Goal: Information Seeking & Learning: Check status

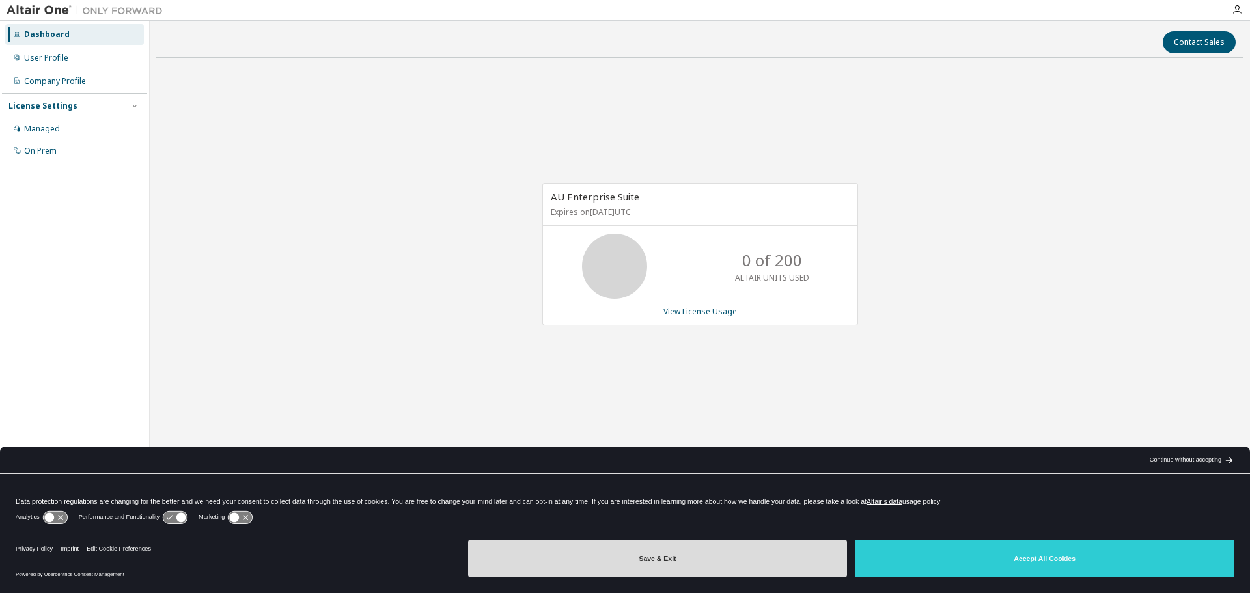
click at [715, 574] on button "Save & Exit" at bounding box center [658, 559] width 380 height 38
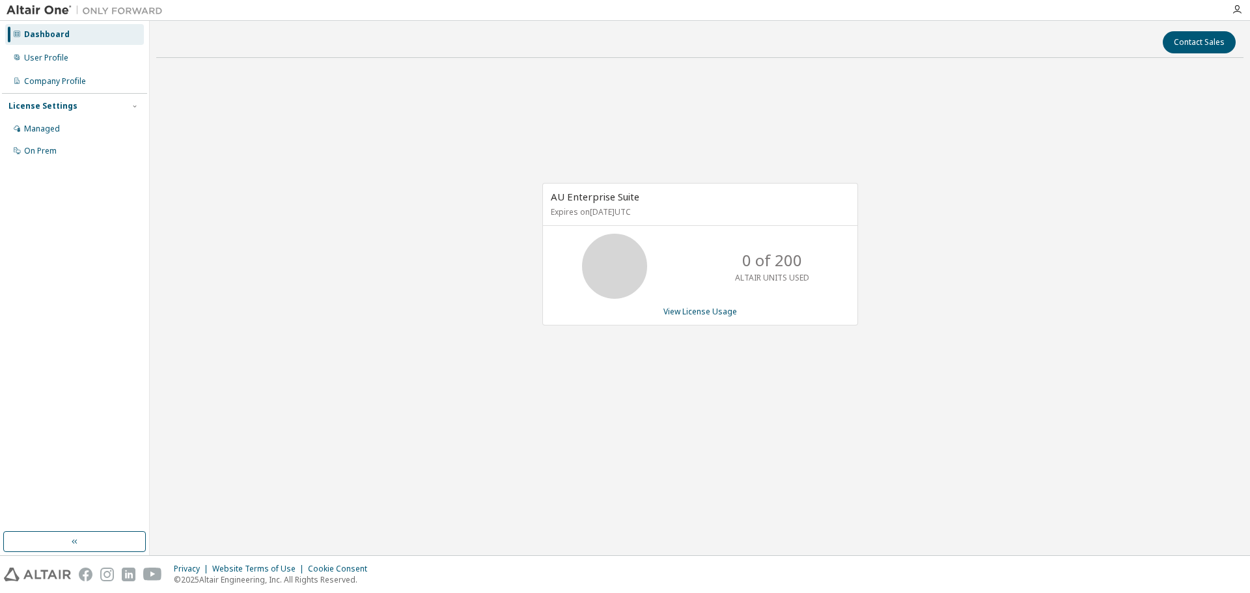
click at [768, 270] on p "0 of 200" at bounding box center [772, 260] width 60 height 22
click at [761, 283] on div "0 of 200 ALTAIR UNITS USED" at bounding box center [772, 266] width 104 height 65
click at [732, 310] on link "View License Usage" at bounding box center [700, 311] width 74 height 11
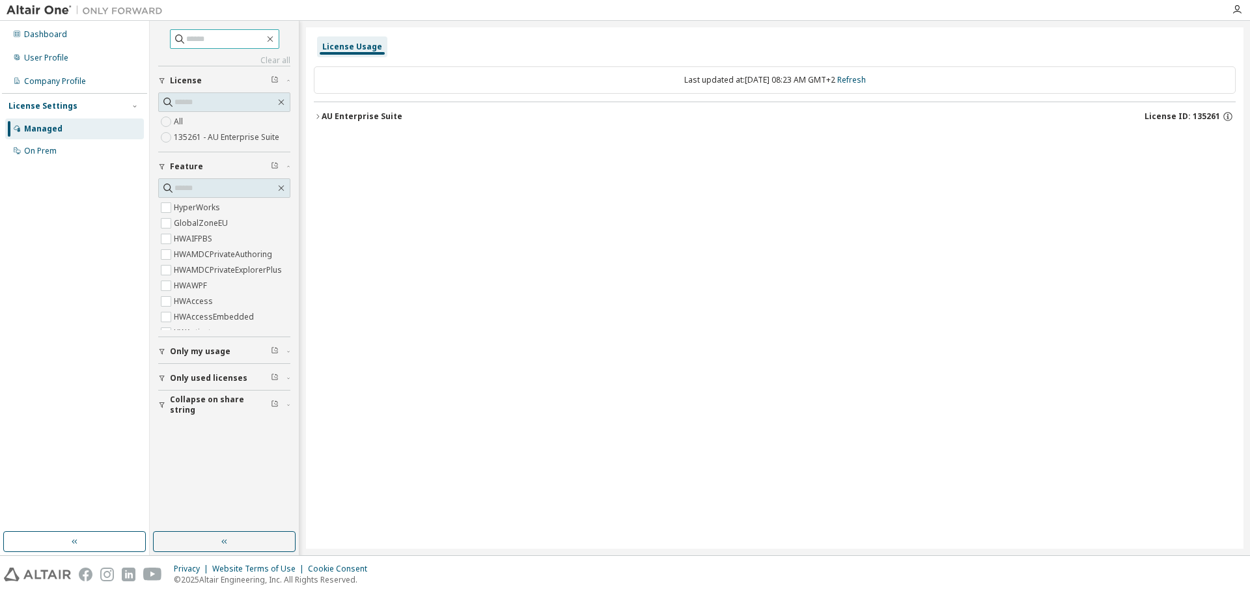
click at [206, 45] on input "text" at bounding box center [225, 39] width 78 height 13
type input "*"
type input "*******"
click at [173, 236] on span "HWInspireCast" at bounding box center [224, 239] width 132 height 16
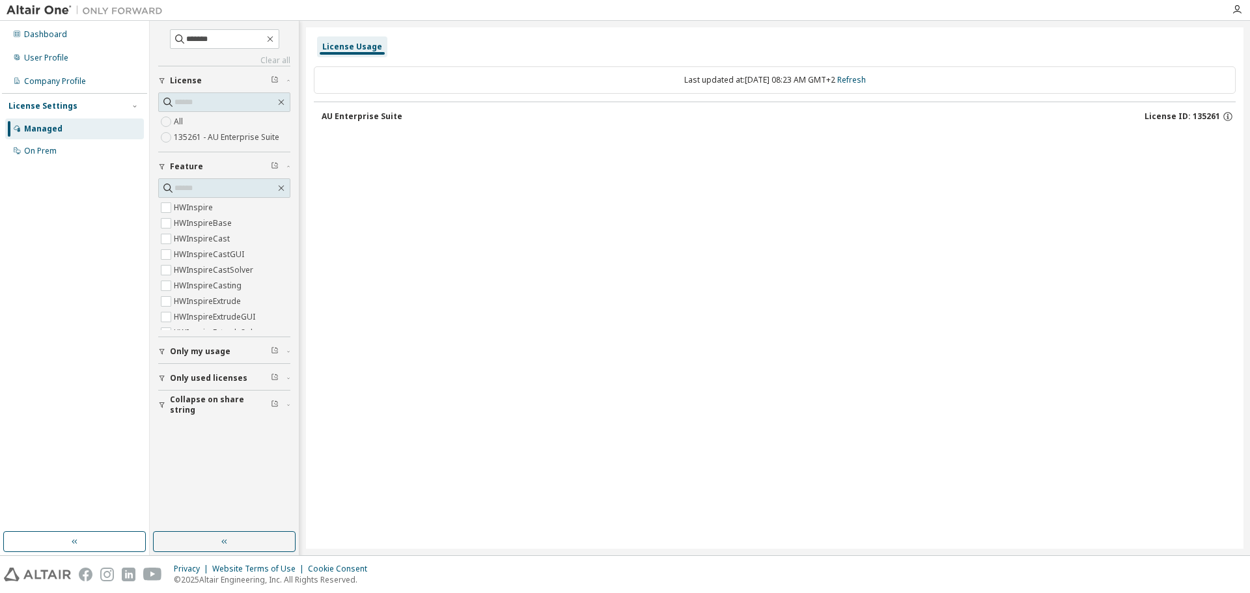
click at [211, 353] on span "Only my usage" at bounding box center [200, 351] width 61 height 10
click at [211, 350] on span "Only my usage" at bounding box center [200, 351] width 61 height 10
click at [206, 372] on button "Only used licenses" at bounding box center [224, 378] width 132 height 29
click at [206, 379] on span "Only used licenses" at bounding box center [208, 378] width 77 height 10
click at [53, 159] on div "On Prem" at bounding box center [74, 151] width 139 height 21
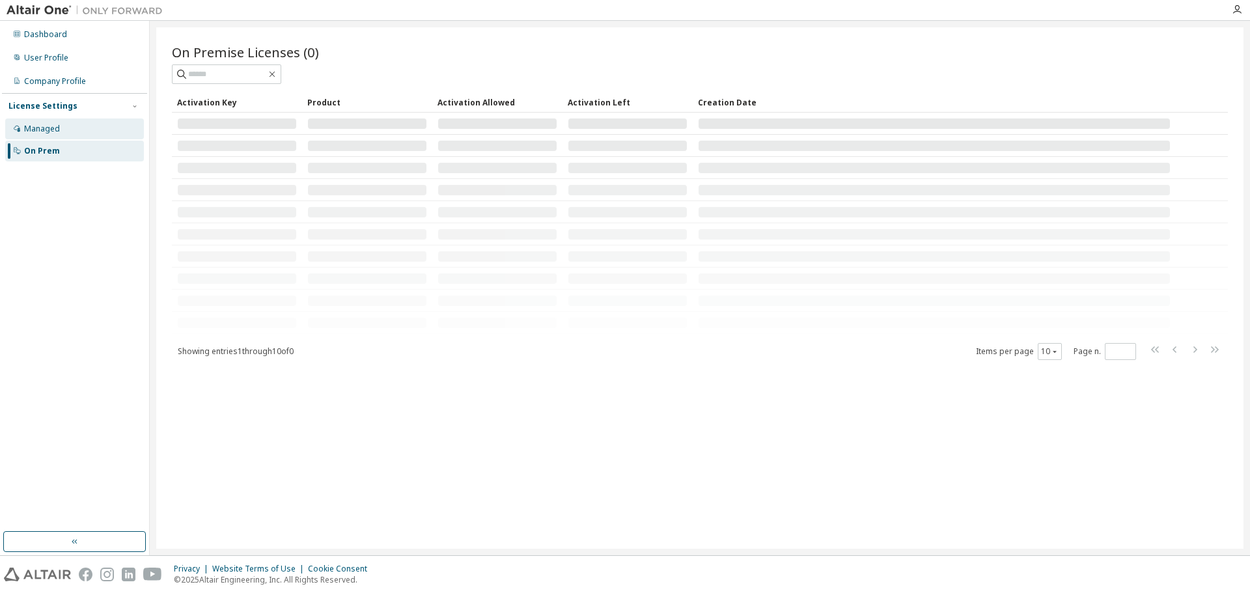
click at [55, 124] on div "Managed" at bounding box center [42, 129] width 36 height 10
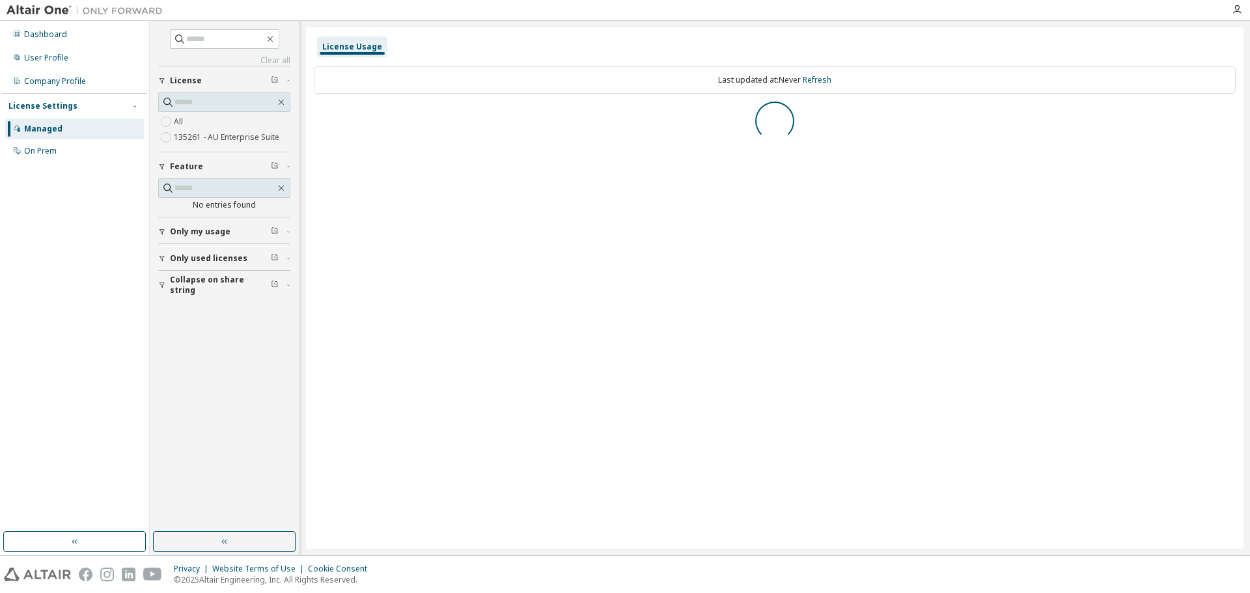
click at [497, 92] on div "Last updated at: Never Refresh" at bounding box center [775, 79] width 922 height 27
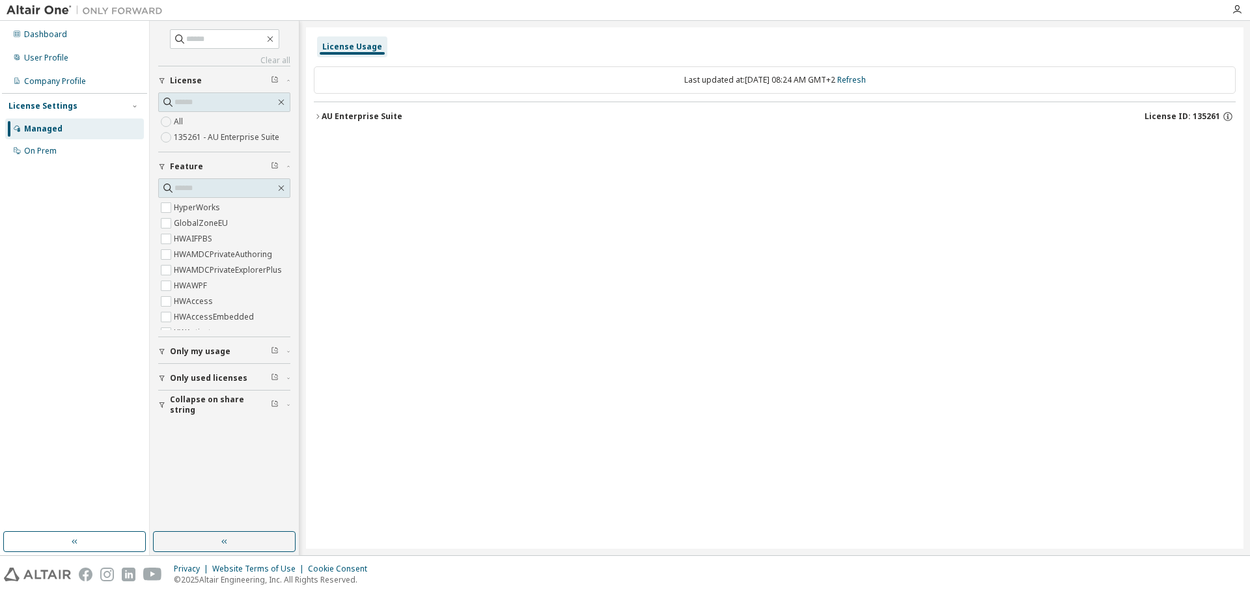
click at [321, 113] on icon "button" at bounding box center [318, 117] width 8 height 8
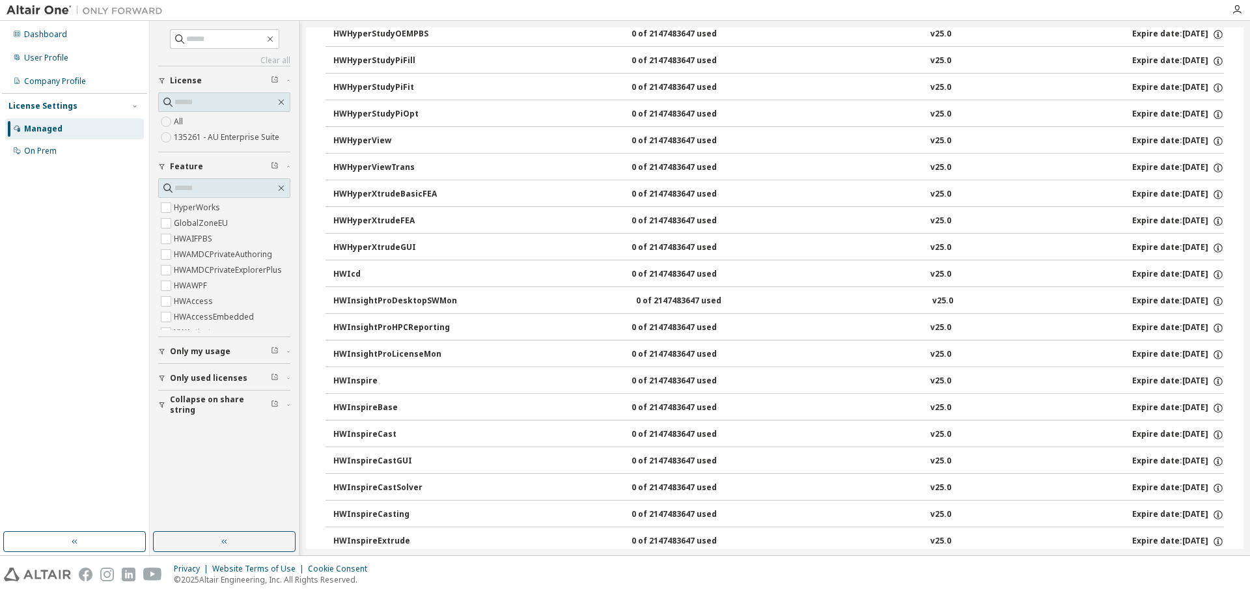
scroll to position [3125, 0]
click at [375, 411] on div "HWInspireCast" at bounding box center [391, 408] width 117 height 12
click at [372, 408] on div "HWInspireCast" at bounding box center [391, 408] width 117 height 12
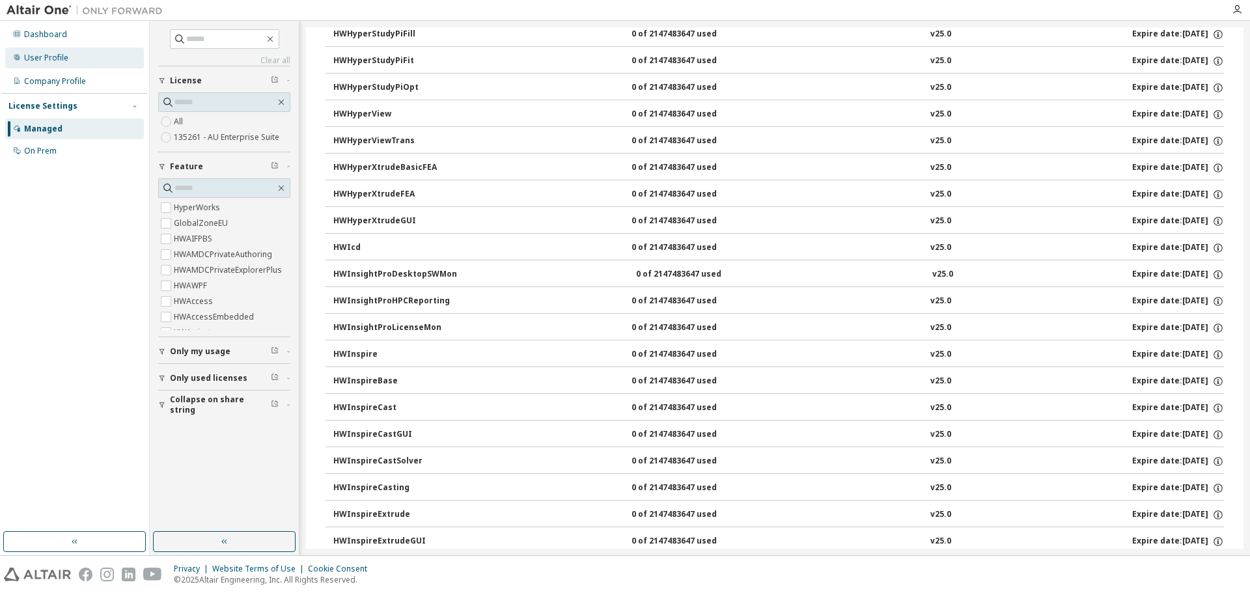
click at [46, 64] on div "User Profile" at bounding box center [74, 58] width 139 height 21
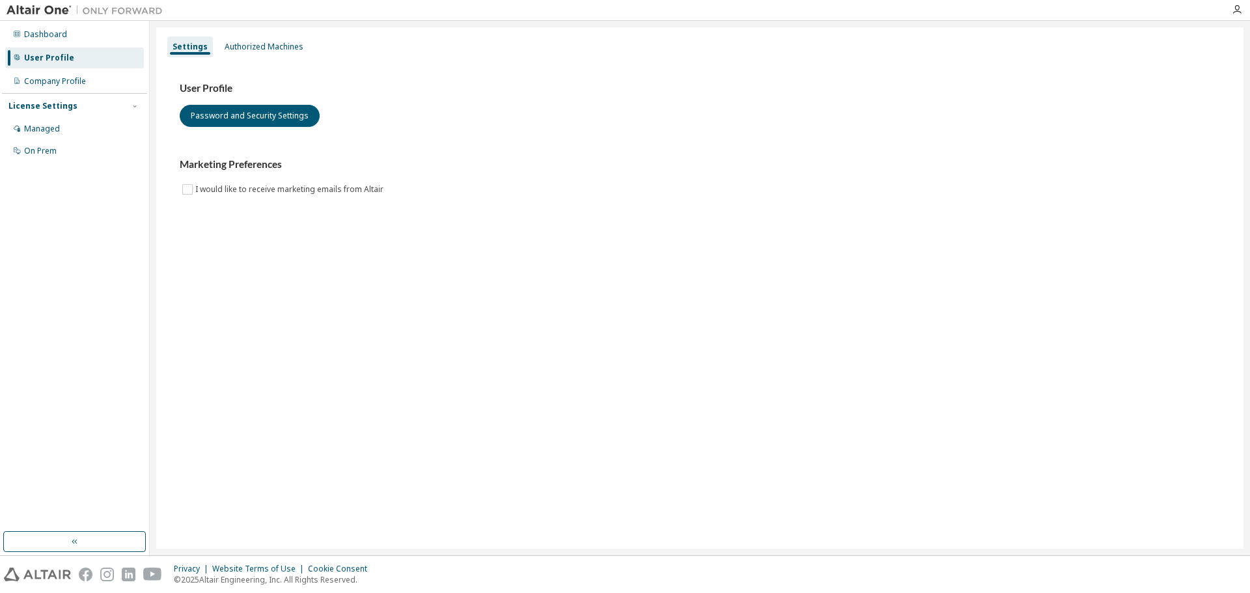
click at [57, 47] on div "Dashboard User Profile Company Profile License Settings Managed On Prem" at bounding box center [74, 93] width 145 height 140
click at [248, 39] on div "Authorized Machines" at bounding box center [263, 46] width 89 height 21
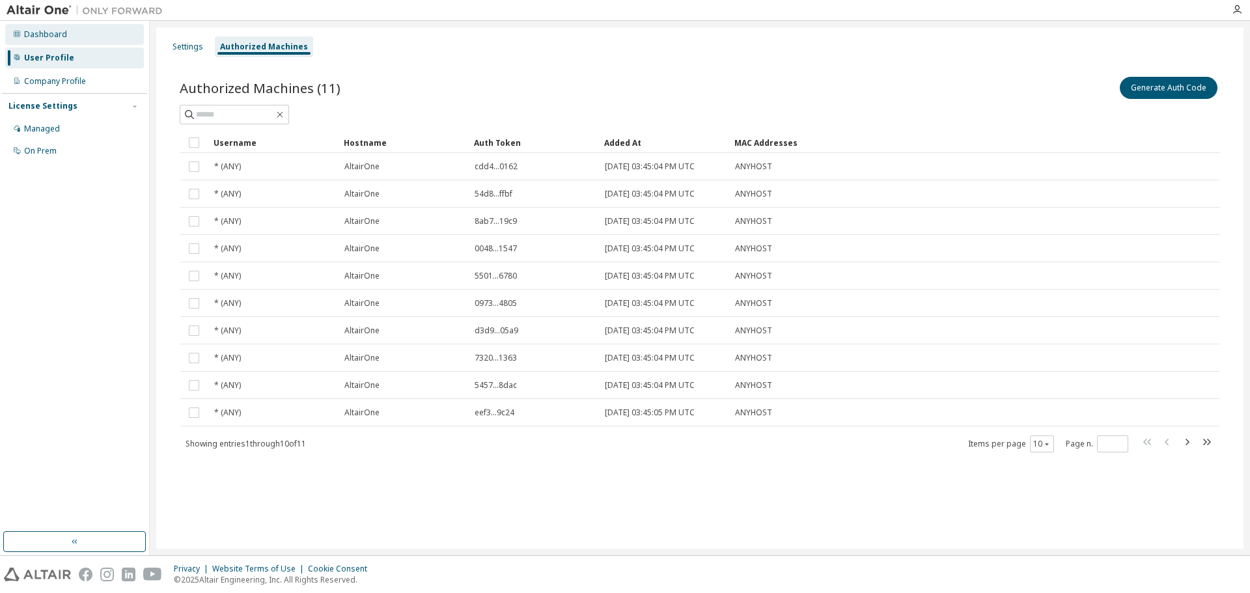
click at [47, 35] on div "Dashboard" at bounding box center [45, 34] width 43 height 10
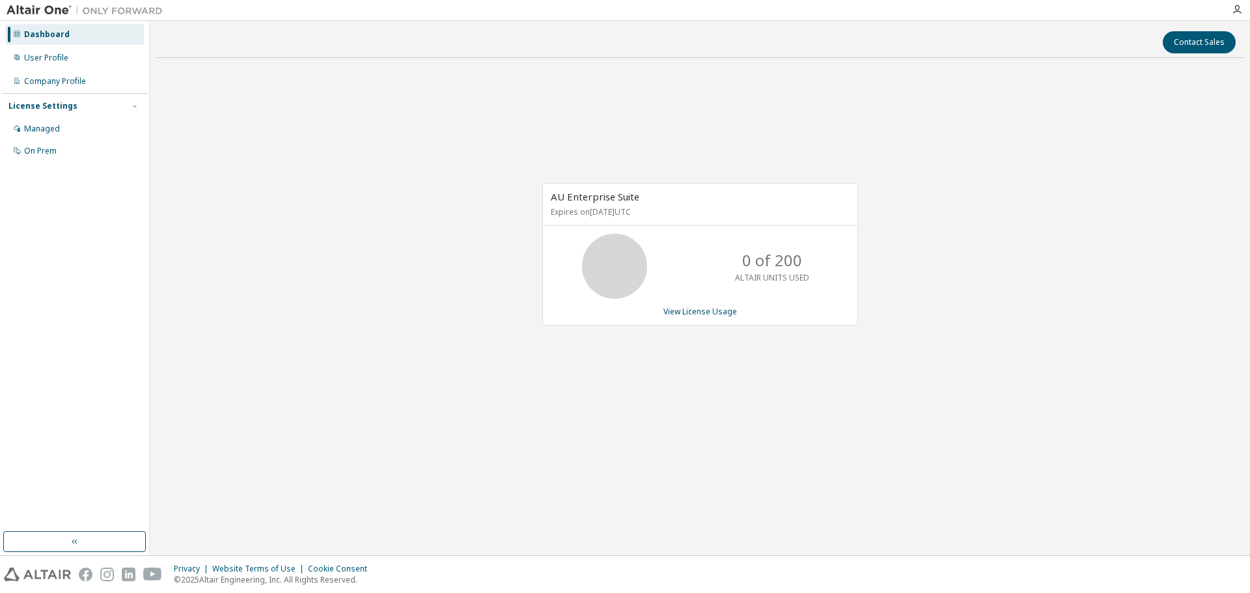
click at [771, 265] on p "0 of 200" at bounding box center [772, 260] width 60 height 22
click at [769, 278] on p "ALTAIR UNITS USED" at bounding box center [772, 277] width 74 height 11
click at [37, 159] on div "On Prem" at bounding box center [74, 151] width 139 height 21
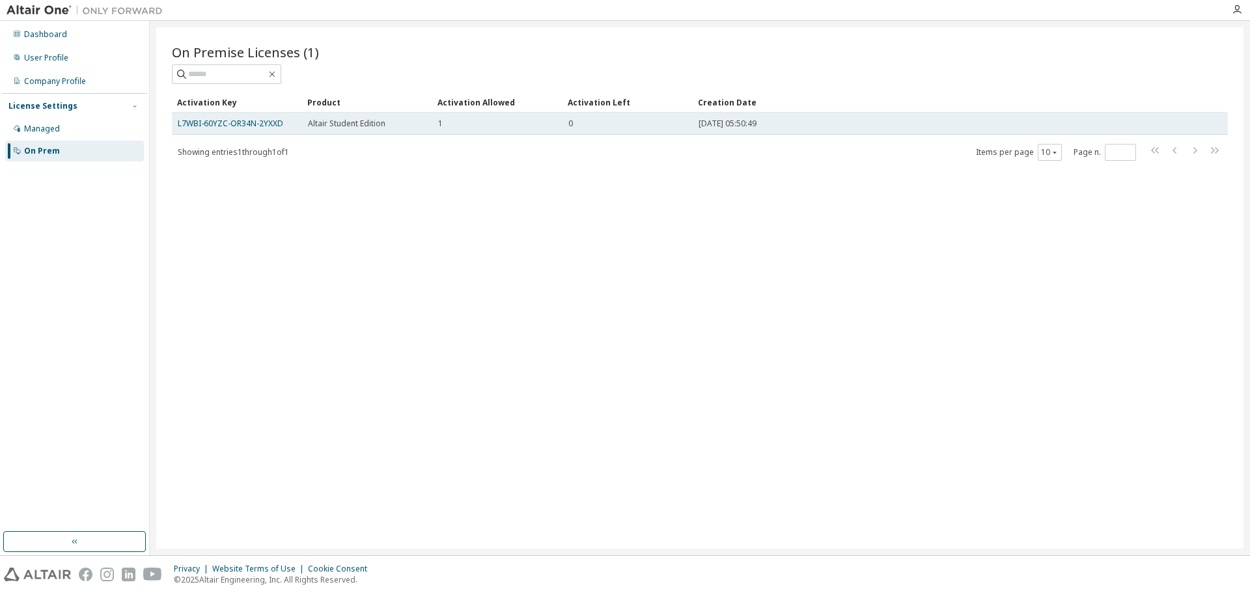
click at [365, 126] on span "Altair Student Edition" at bounding box center [346, 123] width 77 height 10
click at [357, 127] on span "Altair Student Edition" at bounding box center [346, 123] width 77 height 10
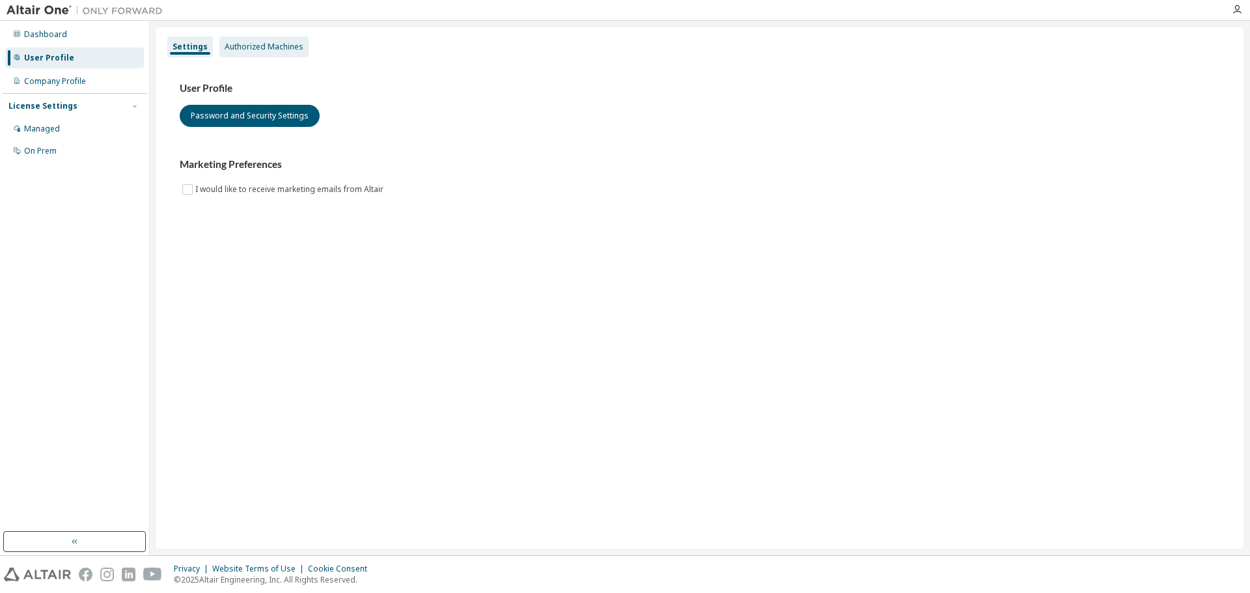
click at [237, 50] on div "Authorized Machines" at bounding box center [264, 47] width 79 height 10
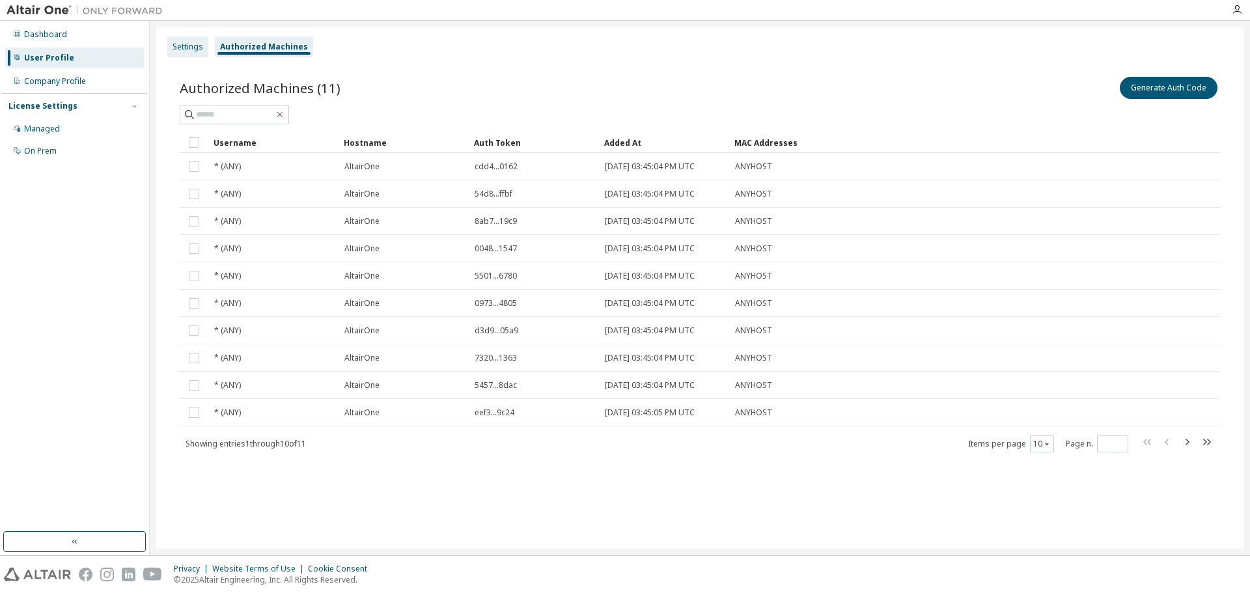
click at [203, 46] on div "Settings" at bounding box center [187, 46] width 41 height 21
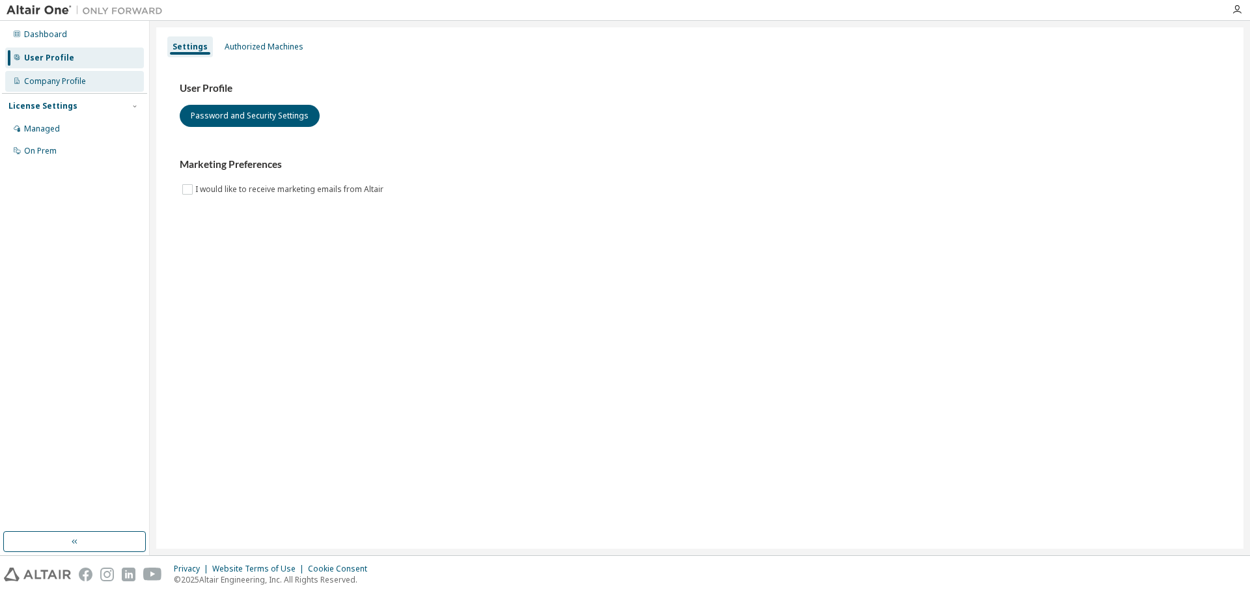
click at [90, 89] on div "Company Profile" at bounding box center [74, 81] width 139 height 21
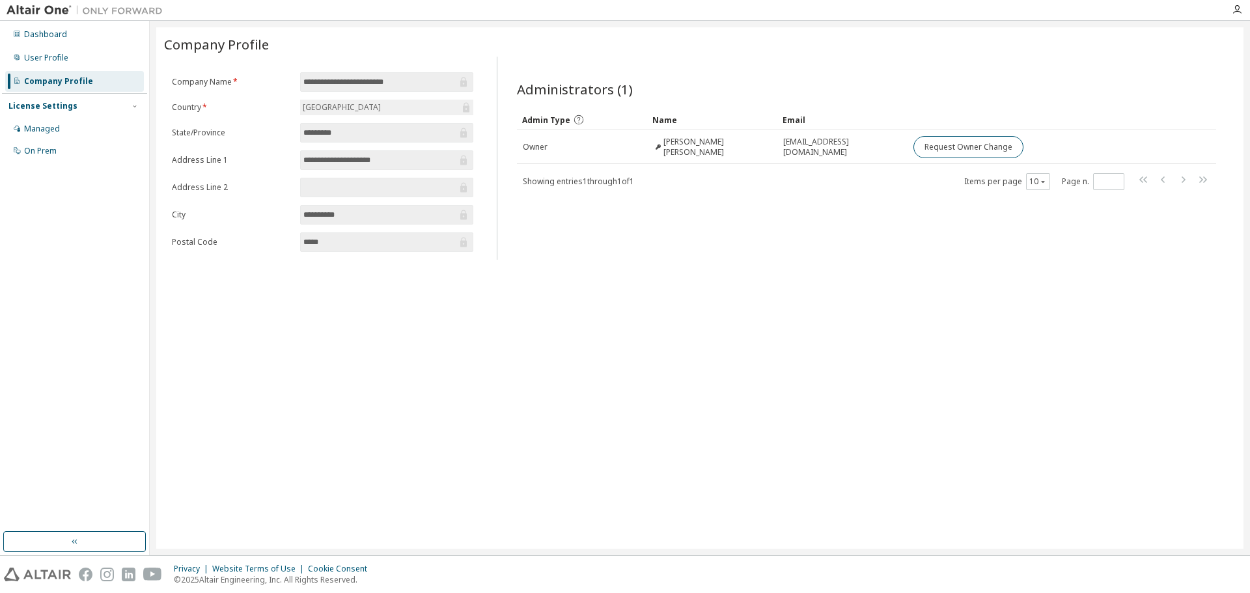
click at [579, 119] on icon at bounding box center [579, 120] width 12 height 12
click at [577, 115] on icon at bounding box center [579, 120] width 12 height 12
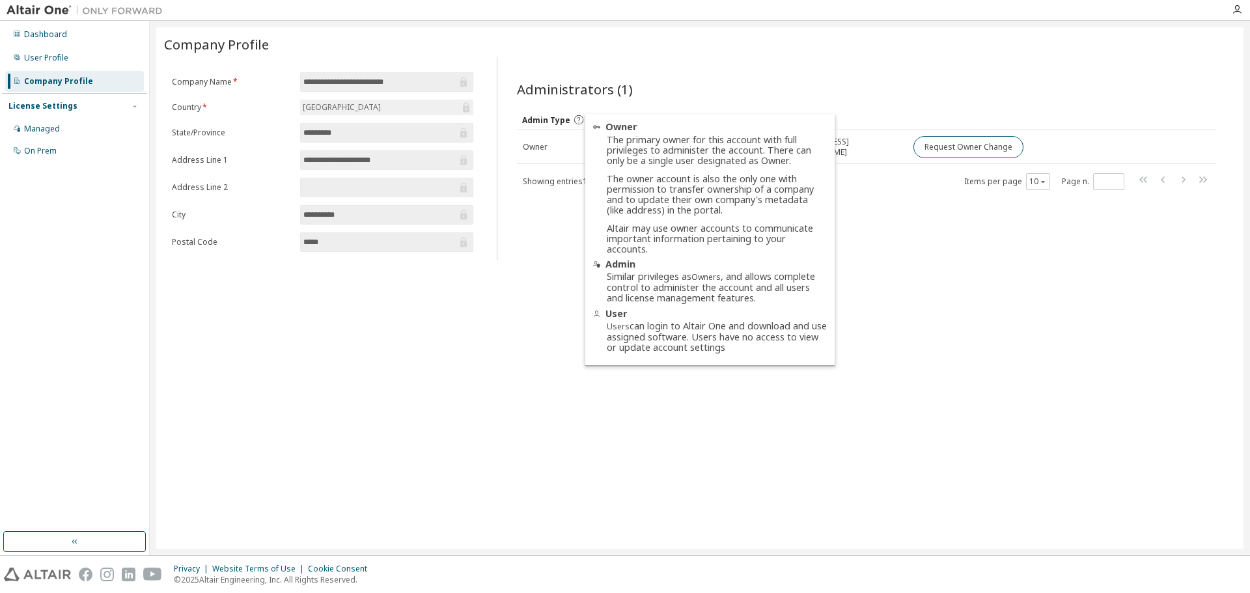
click at [666, 146] on div "The primary owner for this account with full privileges to administer the accou…" at bounding box center [717, 195] width 220 height 120
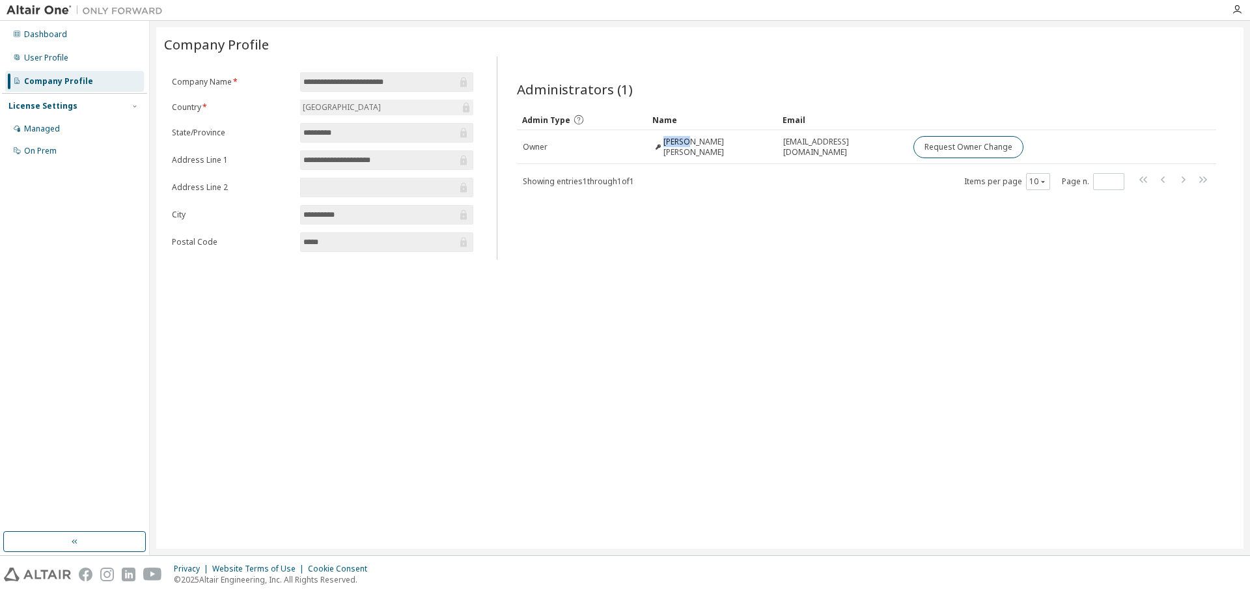
click at [666, 146] on span "[PERSON_NAME] [PERSON_NAME]" at bounding box center [717, 147] width 108 height 21
click at [576, 115] on icon at bounding box center [578, 119] width 9 height 9
click at [573, 118] on icon at bounding box center [579, 120] width 12 height 12
click at [573, 119] on icon at bounding box center [579, 120] width 12 height 12
click at [535, 115] on span "Admin Type" at bounding box center [546, 120] width 48 height 11
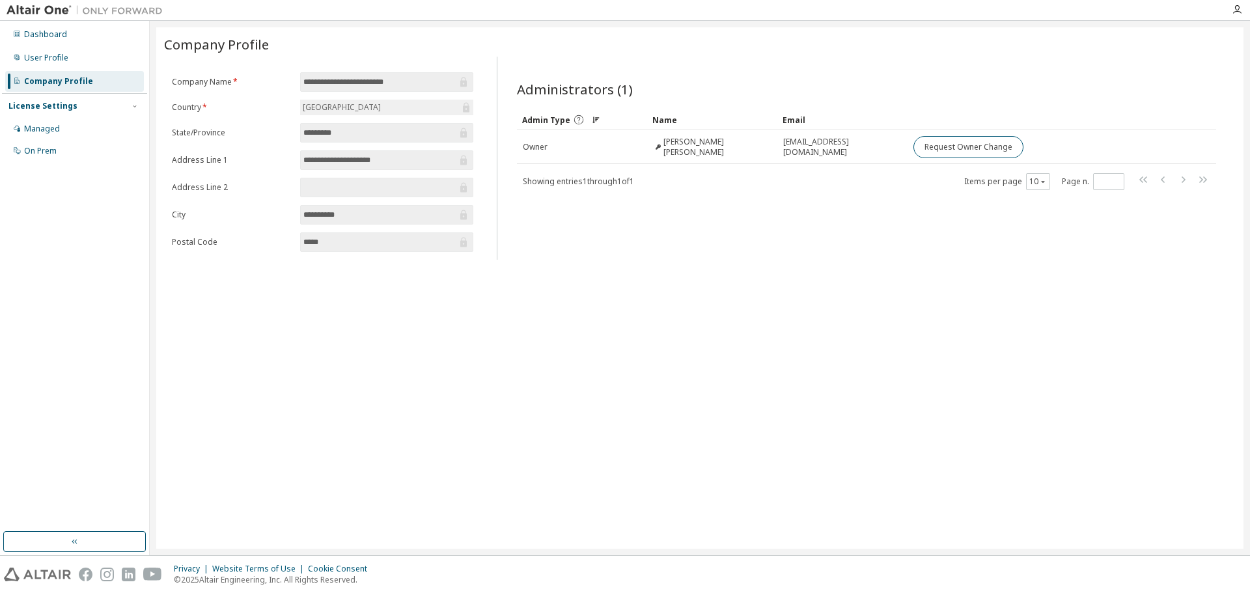
click at [537, 115] on span "Admin Type" at bounding box center [546, 120] width 48 height 11
click at [578, 119] on icon at bounding box center [579, 120] width 12 height 12
click at [680, 116] on div "Name" at bounding box center [712, 119] width 120 height 21
click at [542, 118] on span "Admin Type" at bounding box center [546, 120] width 48 height 11
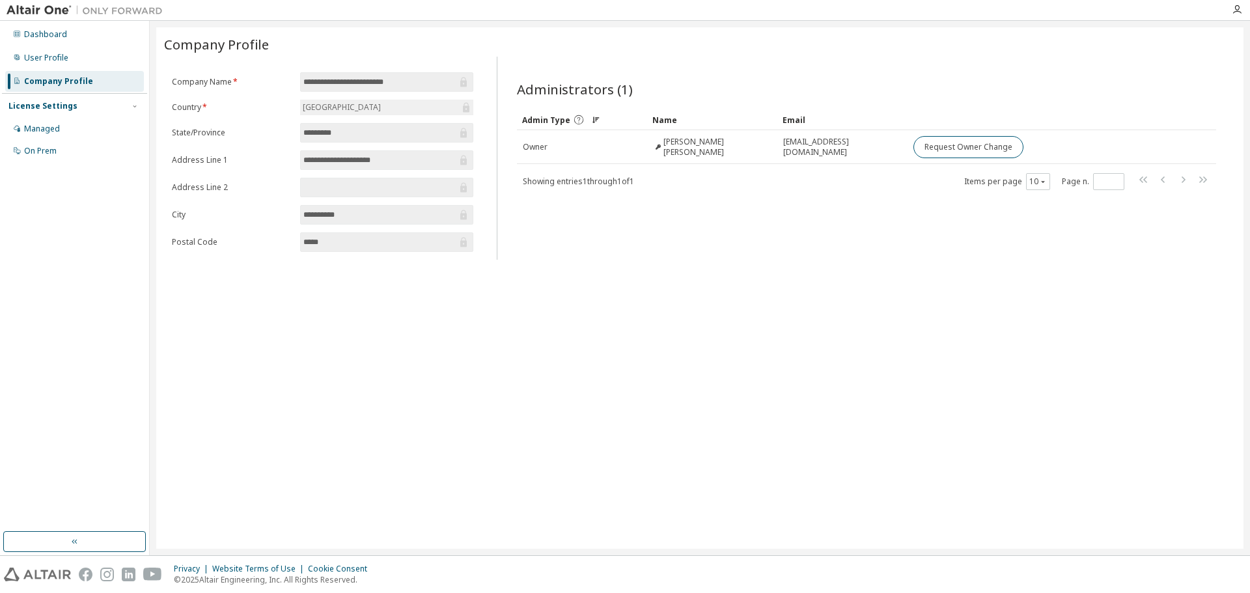
click at [574, 115] on icon at bounding box center [579, 120] width 12 height 12
click at [575, 119] on icon at bounding box center [579, 120] width 12 height 12
click at [508, 116] on div "Administrators (1) Clear Load Save Save As Field Operator Value Select filter S…" at bounding box center [866, 161] width 730 height 195
click at [346, 220] on input "**********" at bounding box center [380, 214] width 154 height 13
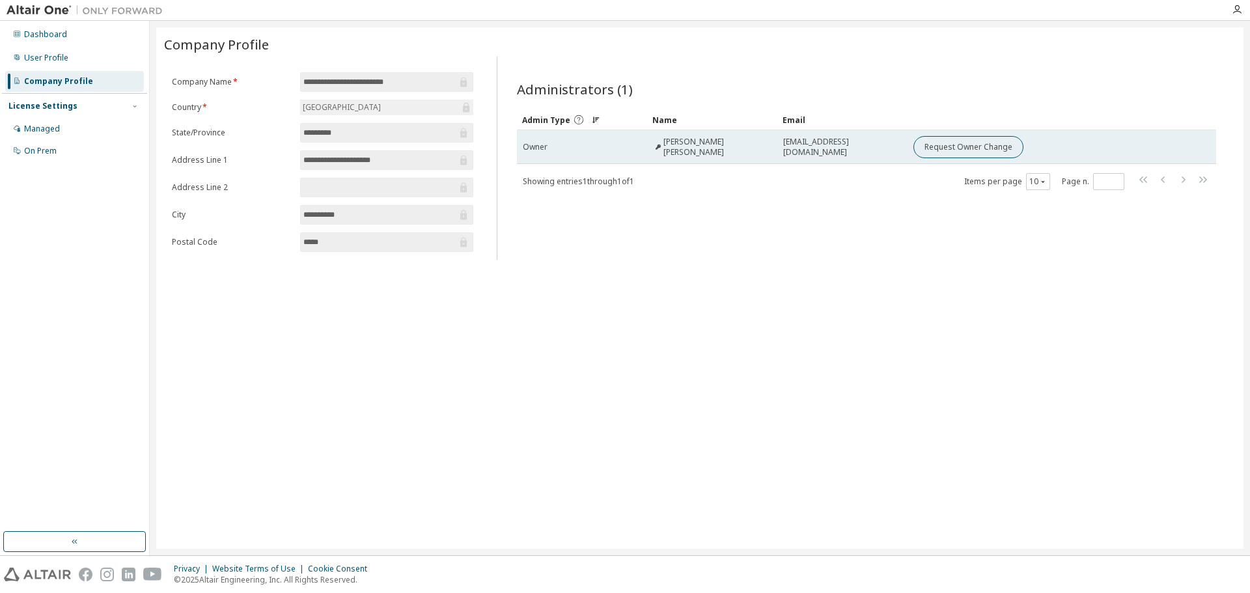
click at [576, 149] on div "Owner" at bounding box center [582, 147] width 118 height 10
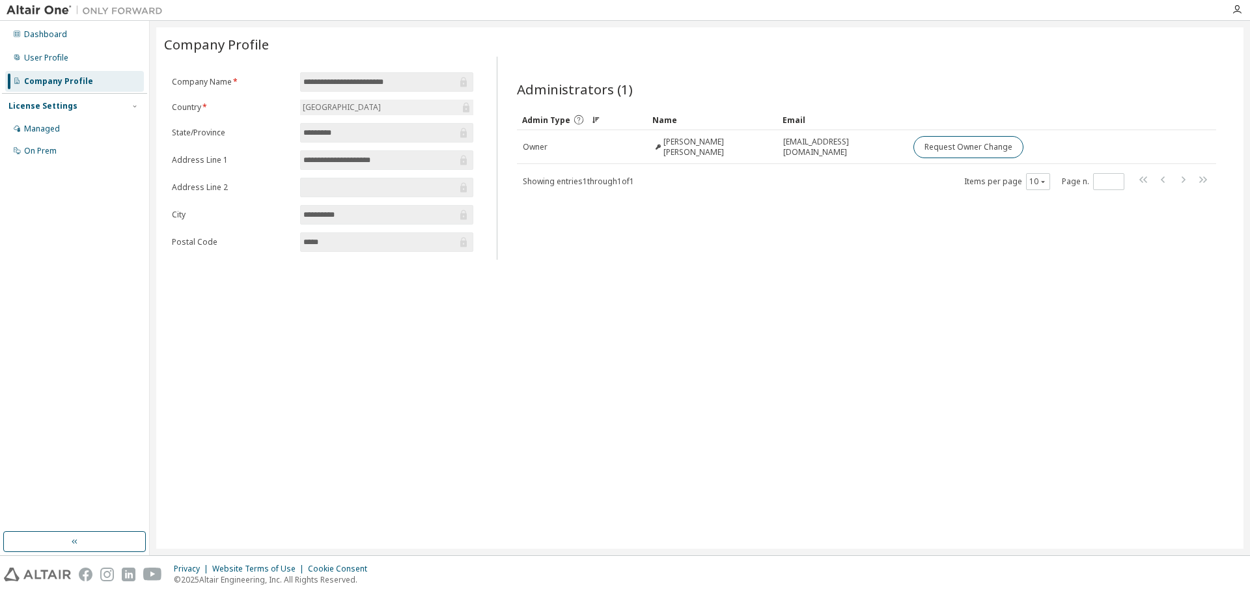
click at [570, 118] on div "Admin Type" at bounding box center [555, 120] width 66 height 12
click at [577, 118] on icon at bounding box center [579, 120] width 12 height 12
click at [529, 399] on div "**********" at bounding box center [699, 287] width 1087 height 521
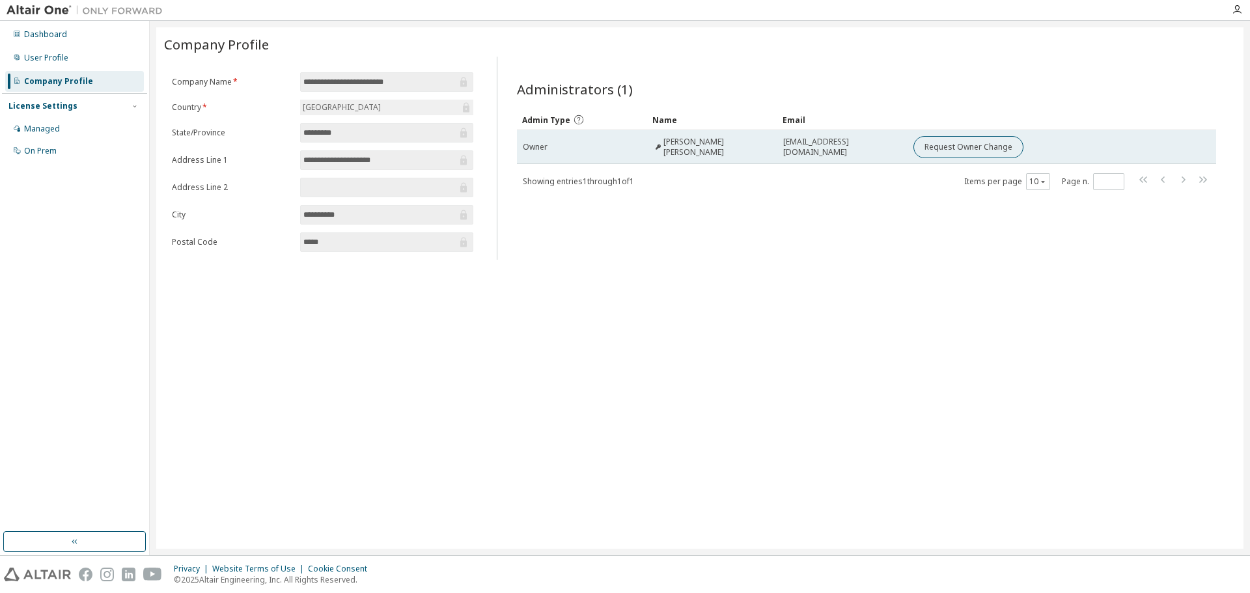
click at [820, 144] on span "[EMAIL_ADDRESS][DOMAIN_NAME]" at bounding box center [842, 147] width 118 height 21
click at [807, 148] on span "[EMAIL_ADDRESS][DOMAIN_NAME]" at bounding box center [842, 147] width 118 height 21
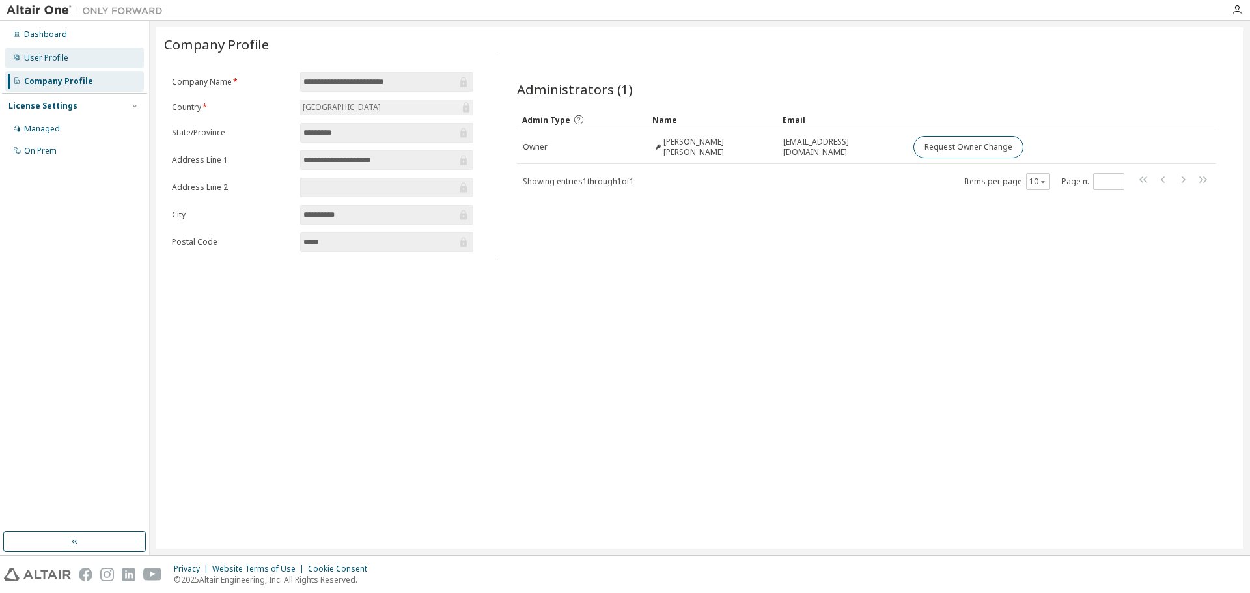
click at [59, 59] on div "User Profile" at bounding box center [46, 58] width 44 height 10
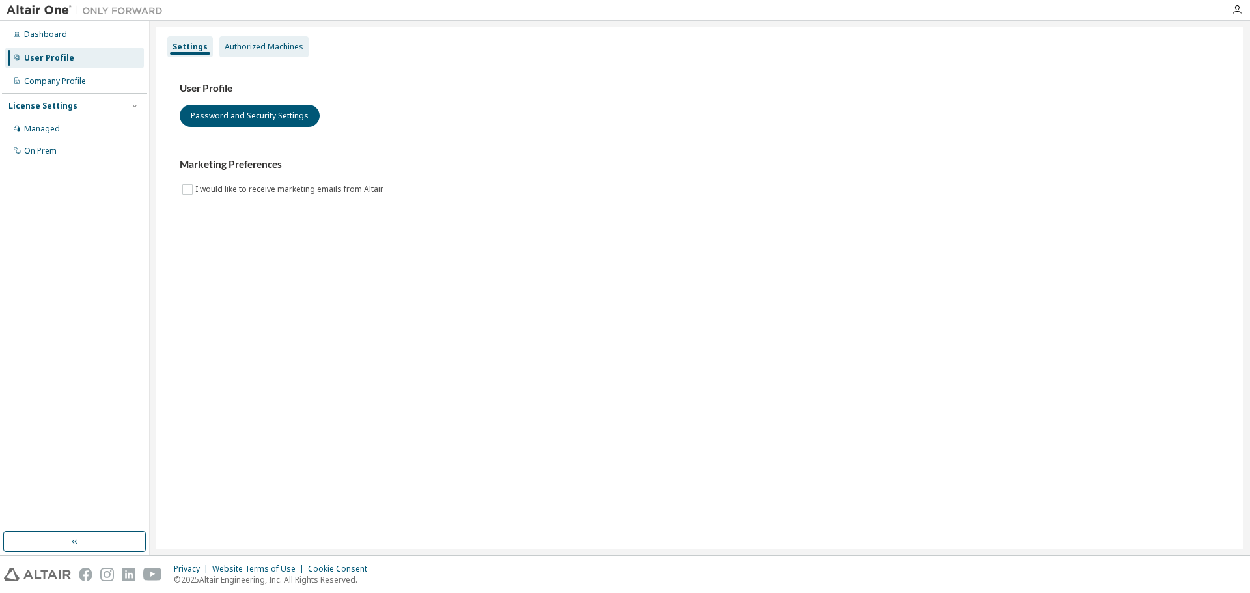
click at [249, 45] on div "Authorized Machines" at bounding box center [264, 47] width 79 height 10
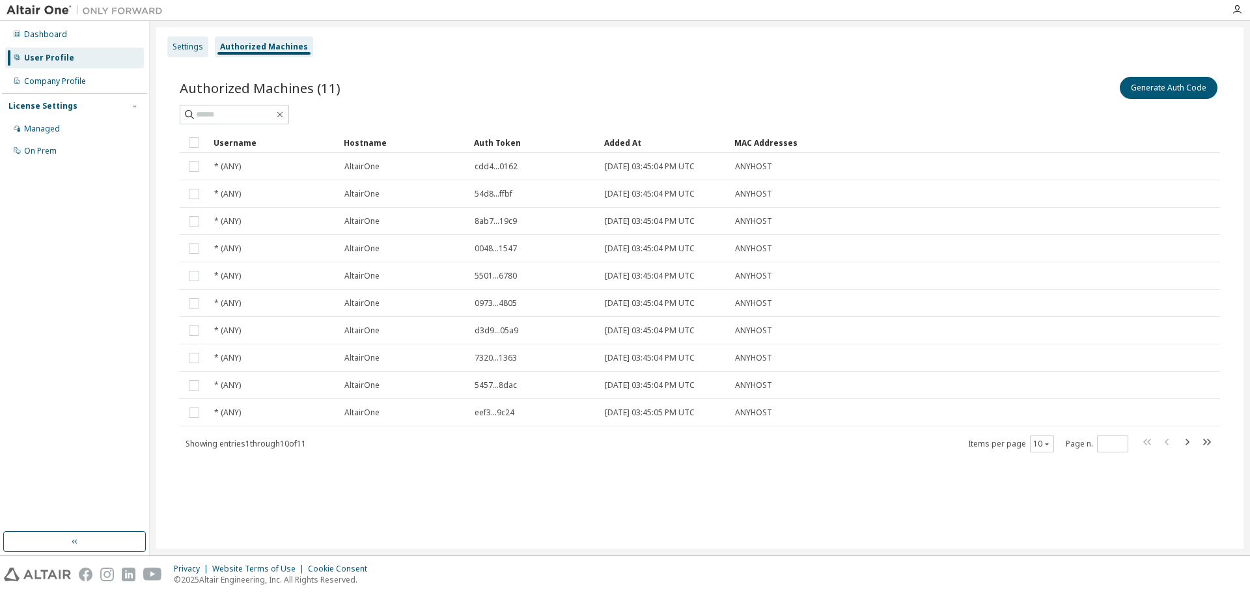
click at [201, 42] on div "Settings" at bounding box center [188, 47] width 31 height 10
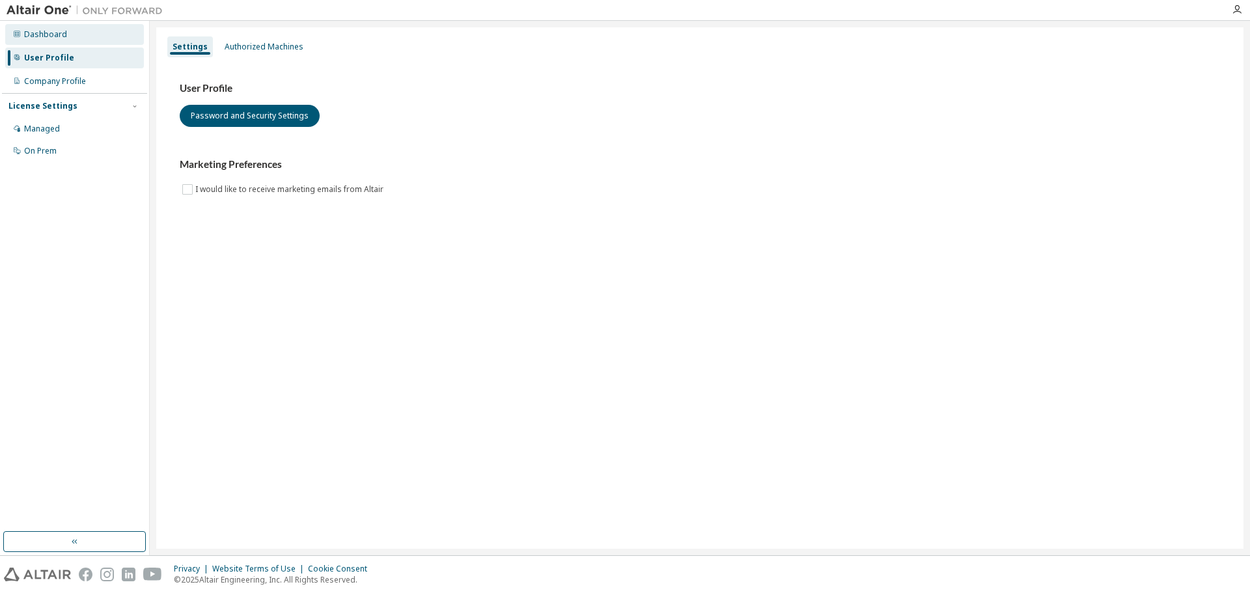
click at [80, 38] on div "Dashboard" at bounding box center [74, 34] width 139 height 21
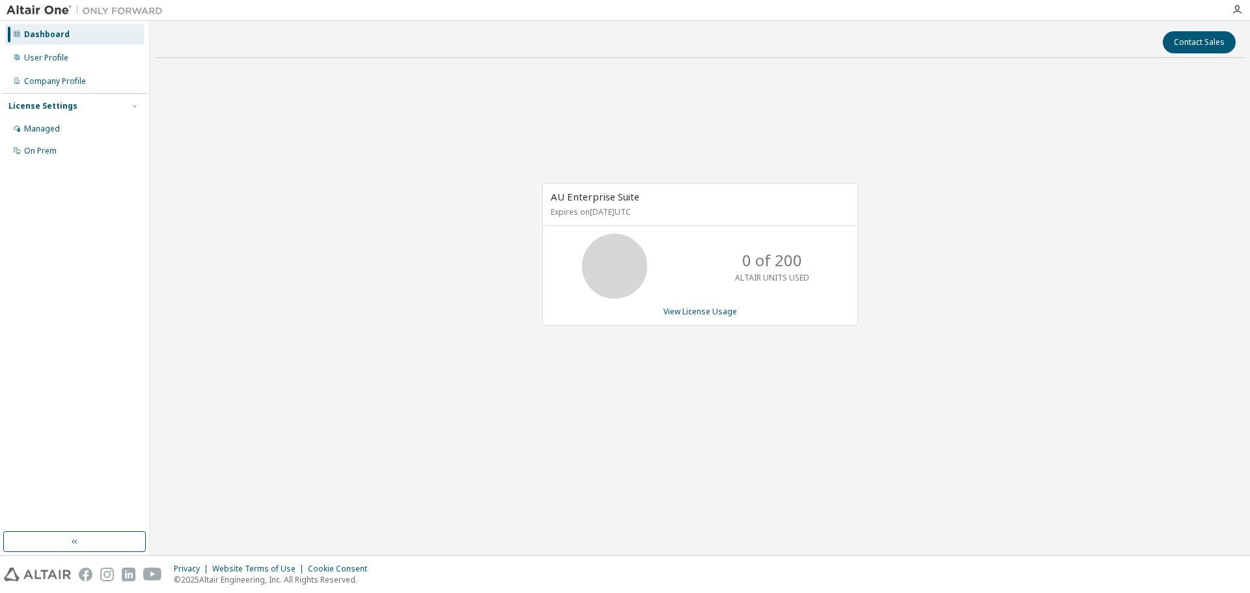
click at [719, 304] on div "AU Enterprise Suite Expires on [DATE] UTC 0 of 200 ALTAIR UNITS USED View Licen…" at bounding box center [700, 254] width 316 height 143
click at [716, 309] on link "View License Usage" at bounding box center [700, 311] width 74 height 11
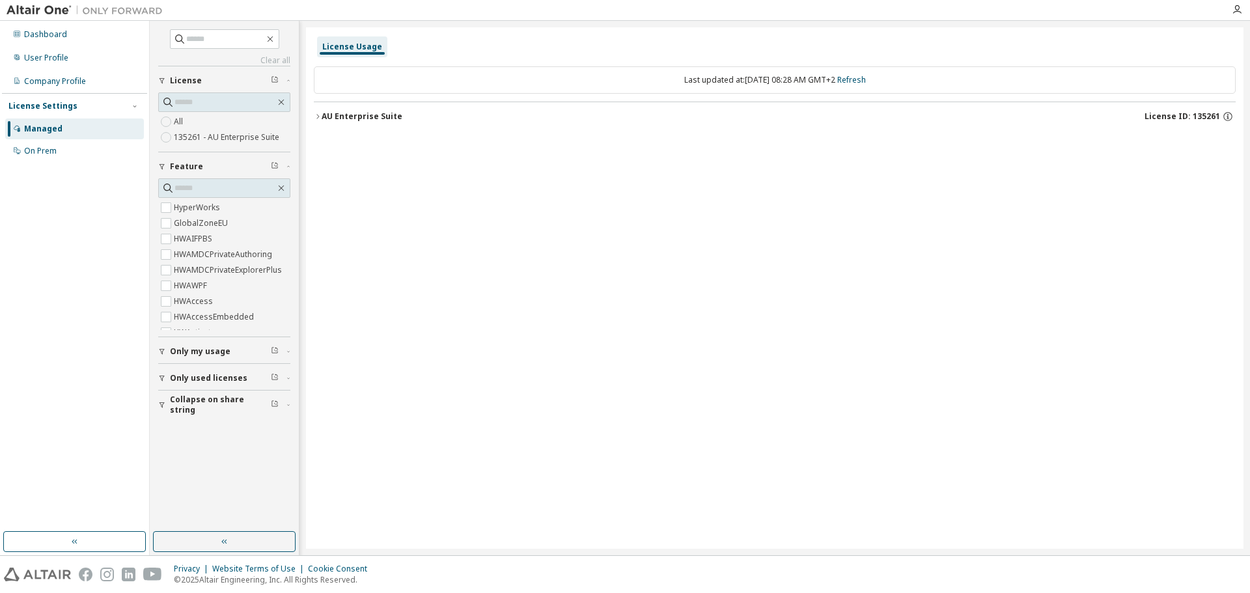
click at [225, 384] on button "Only used licenses" at bounding box center [224, 378] width 132 height 29
click at [179, 398] on label "Yes" at bounding box center [182, 398] width 16 height 16
click at [352, 114] on div "AU Enterprise Suite" at bounding box center [362, 116] width 81 height 10
click at [1226, 114] on icon "button" at bounding box center [1228, 117] width 12 height 12
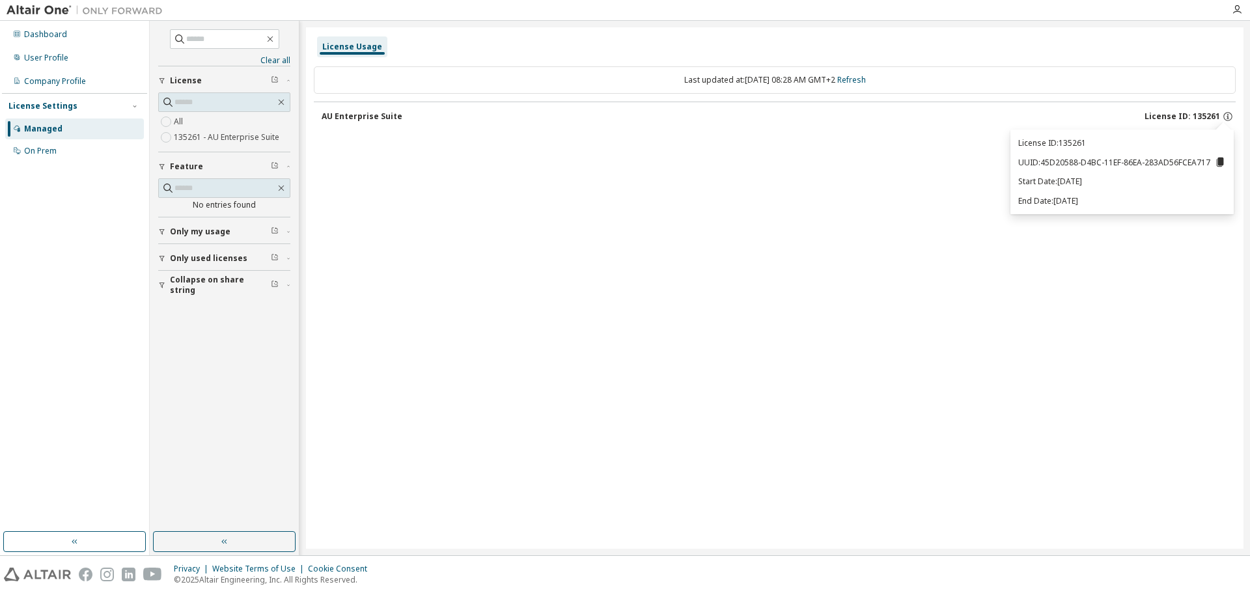
click at [638, 201] on div "License Usage Last updated at: [DATE] 08:28 AM GMT+2 Refresh AU Enterprise Suit…" at bounding box center [774, 287] width 937 height 521
